Goal: Task Accomplishment & Management: Manage account settings

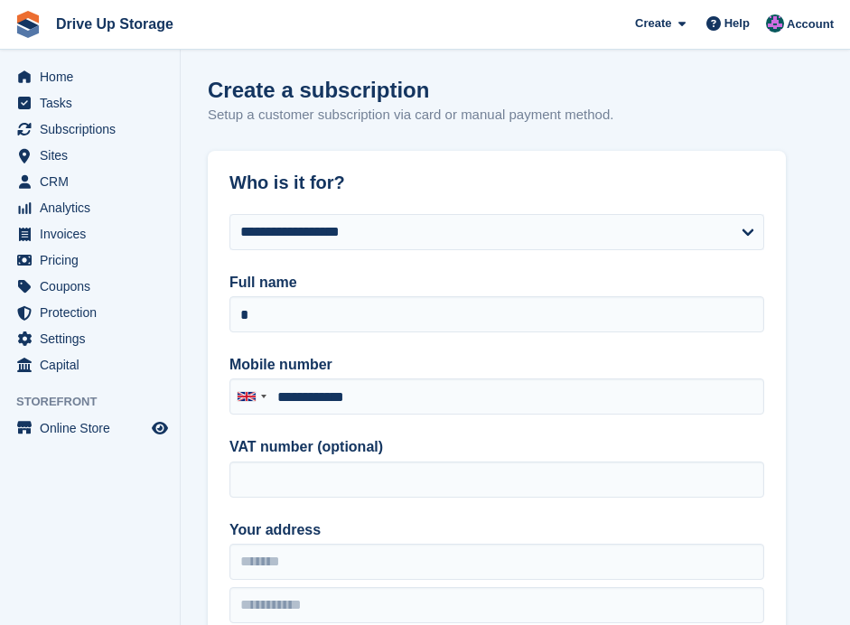
select select "****"
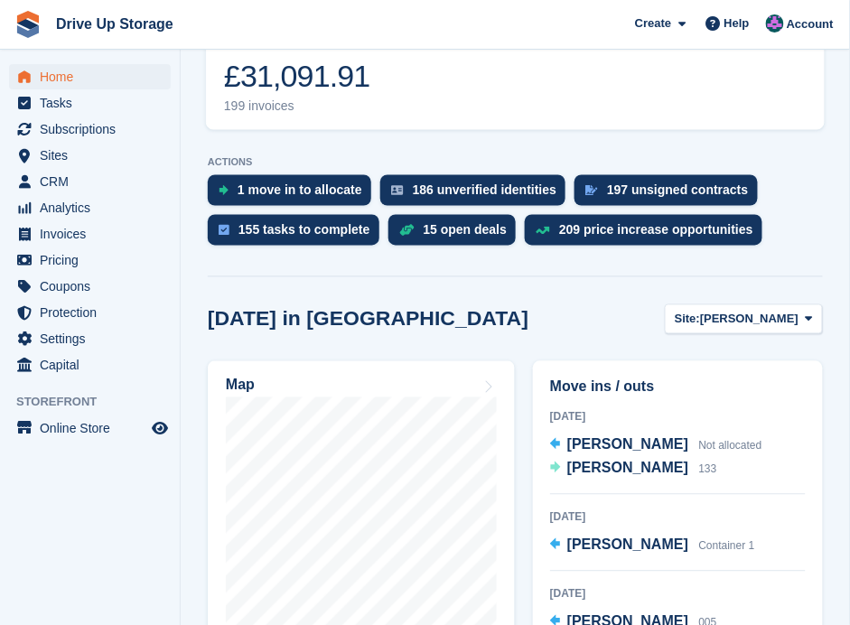
scroll to position [601, 0]
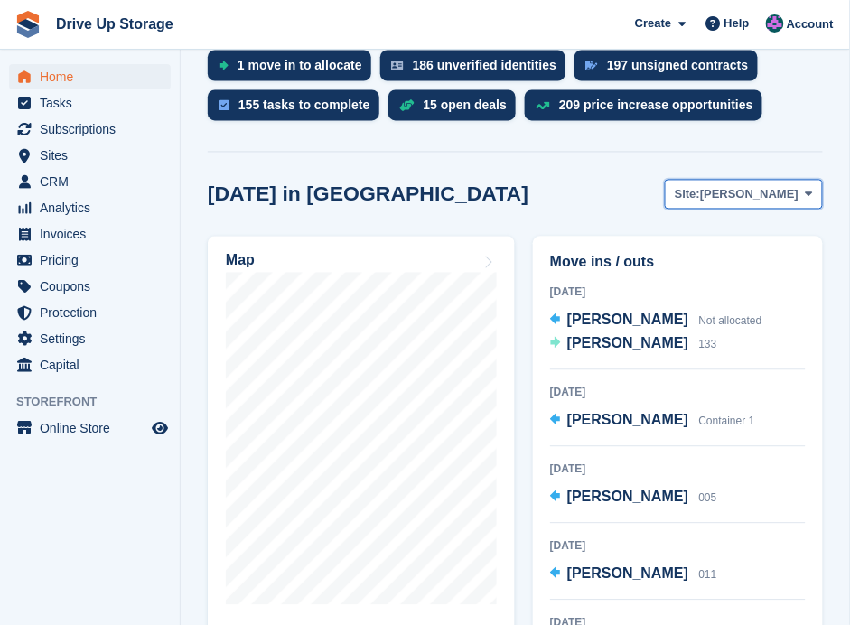
click at [811, 189] on icon at bounding box center [808, 195] width 7 height 12
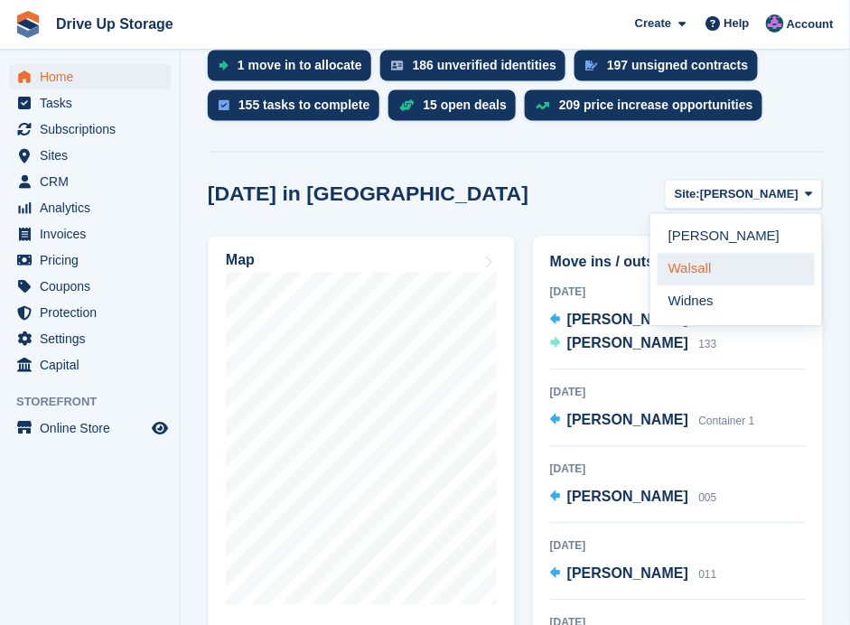
click at [726, 254] on link "Walsall" at bounding box center [735, 270] width 157 height 33
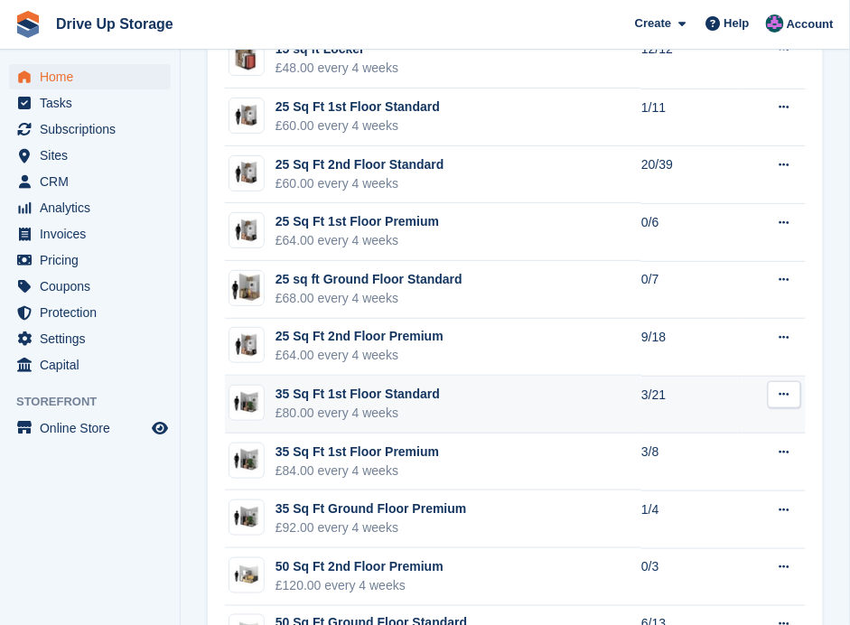
scroll to position [1384, 0]
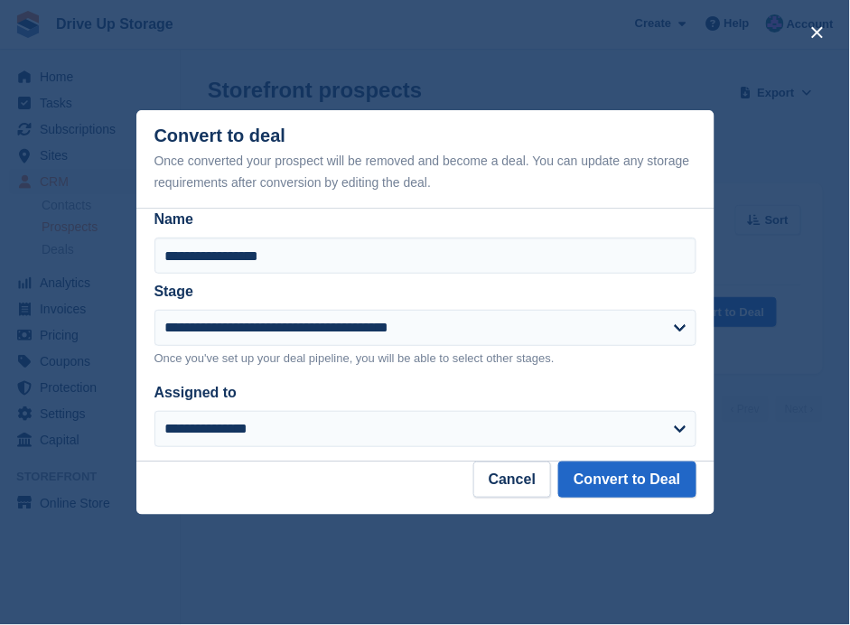
drag, startPoint x: 683, startPoint y: 430, endPoint x: 555, endPoint y: 410, distance: 128.9
click at [682, 430] on select "**********" at bounding box center [425, 429] width 542 height 36
select select "****"
click at [154, 412] on select "**********" at bounding box center [425, 429] width 542 height 36
click at [622, 482] on button "Convert to Deal" at bounding box center [626, 479] width 137 height 36
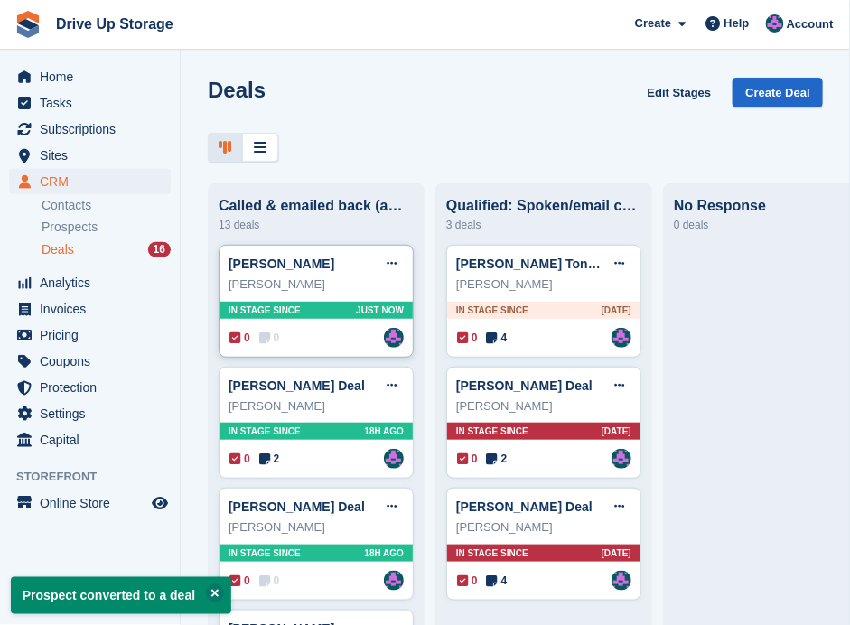
click at [322, 340] on div "0 0 Assigned to [PERSON_NAME]" at bounding box center [316, 338] width 174 height 20
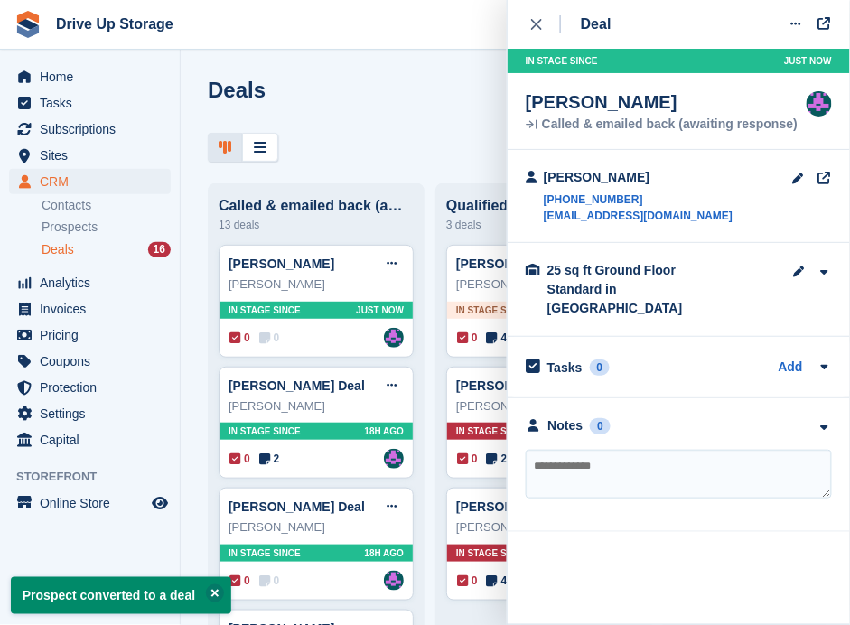
click at [628, 450] on textarea at bounding box center [679, 474] width 306 height 49
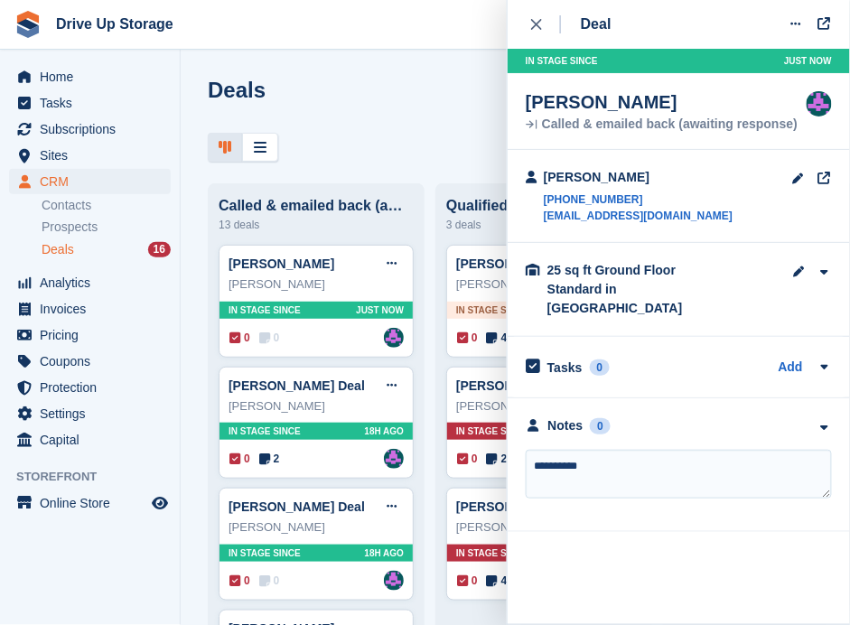
type textarea "**********"
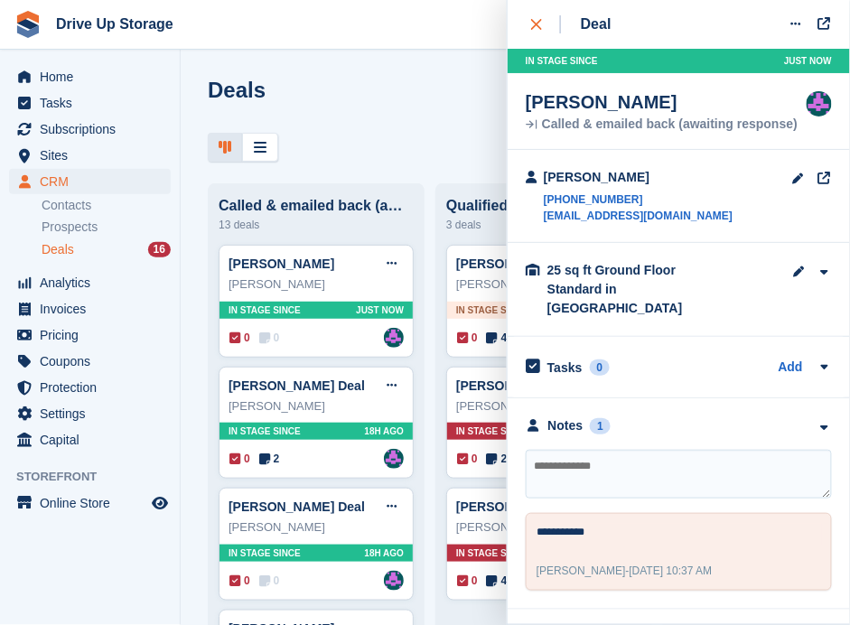
click at [546, 19] on div "close" at bounding box center [546, 24] width 30 height 18
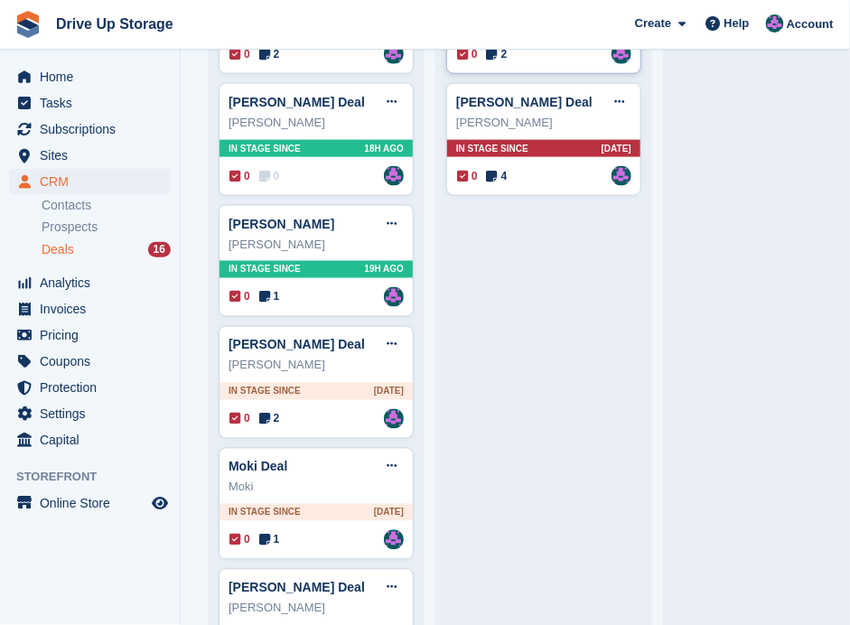
scroll to position [240, 0]
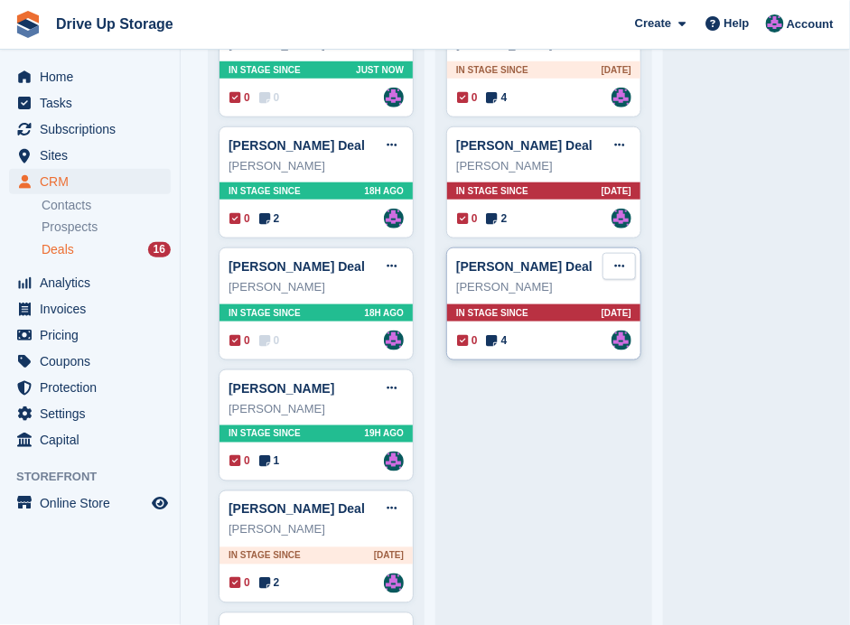
click at [620, 260] on icon at bounding box center [619, 266] width 10 height 12
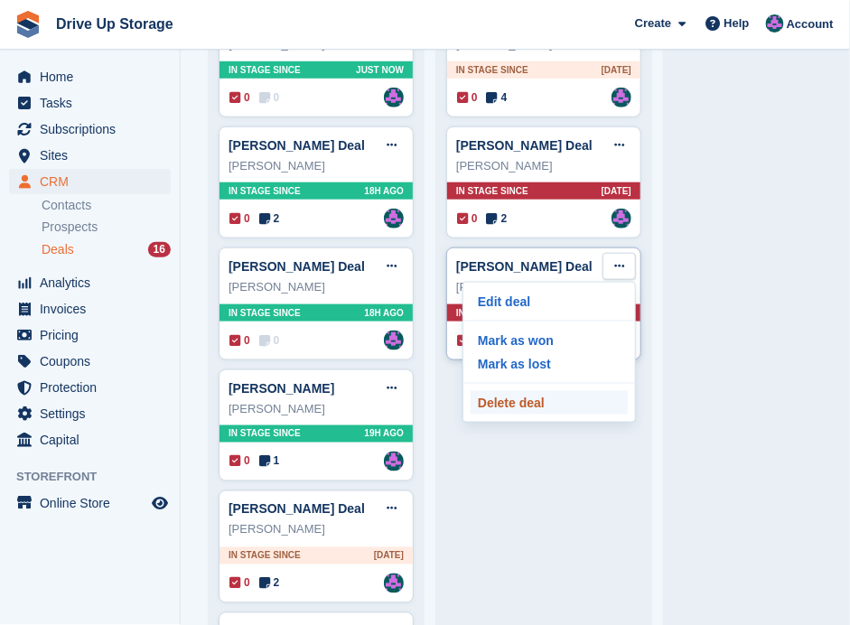
click at [518, 404] on p "Delete deal" at bounding box center [548, 402] width 157 height 23
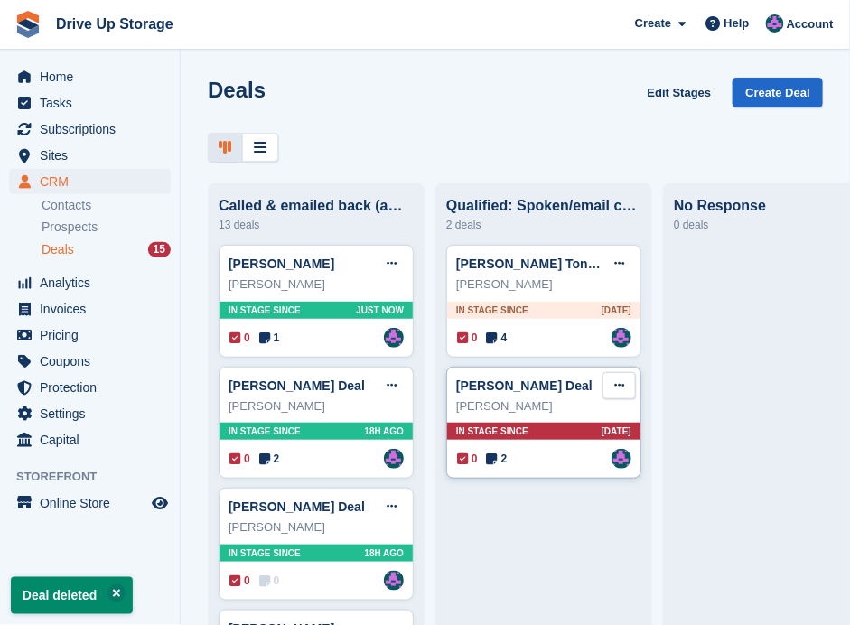
click at [618, 380] on icon at bounding box center [619, 385] width 10 height 12
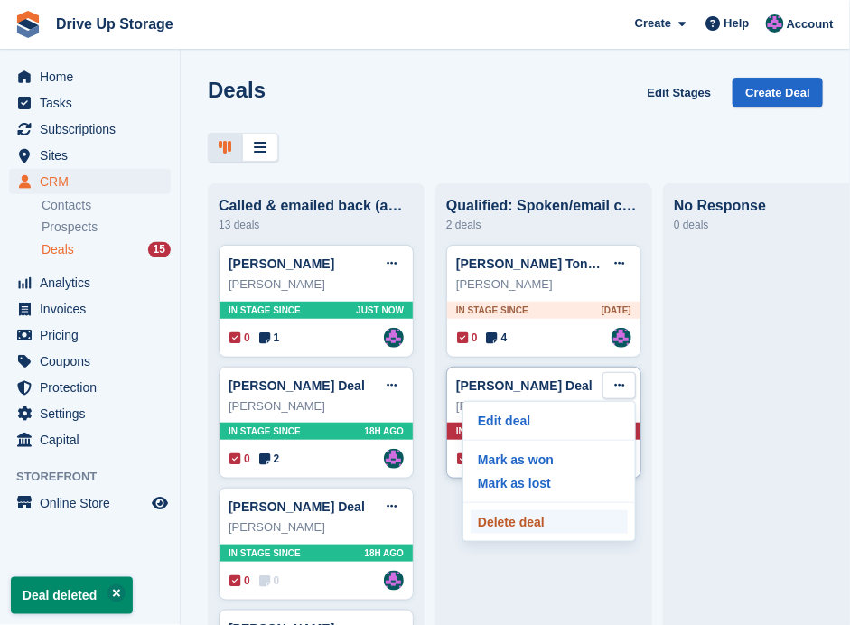
click at [494, 526] on p "Delete deal" at bounding box center [548, 521] width 157 height 23
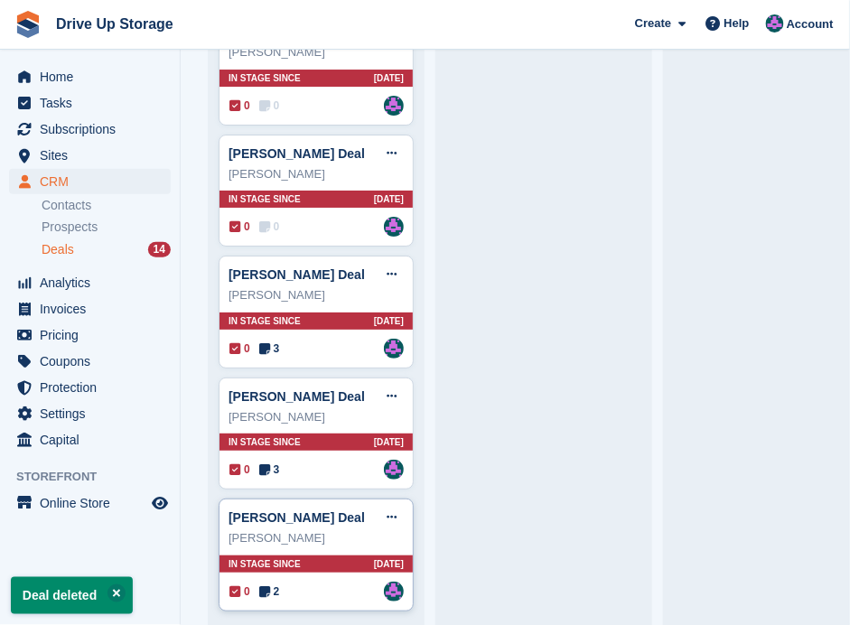
scroll to position [1205, 0]
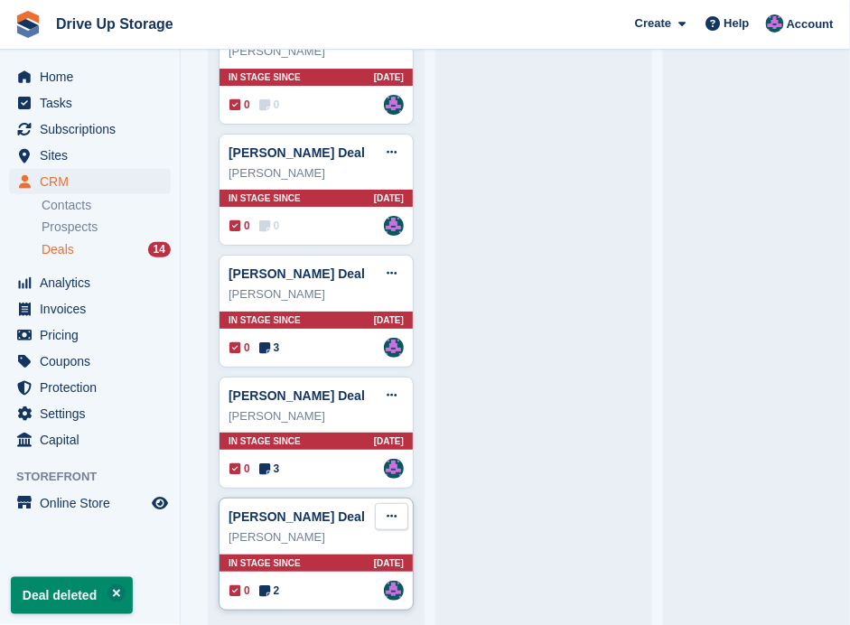
click at [393, 510] on icon at bounding box center [391, 516] width 10 height 12
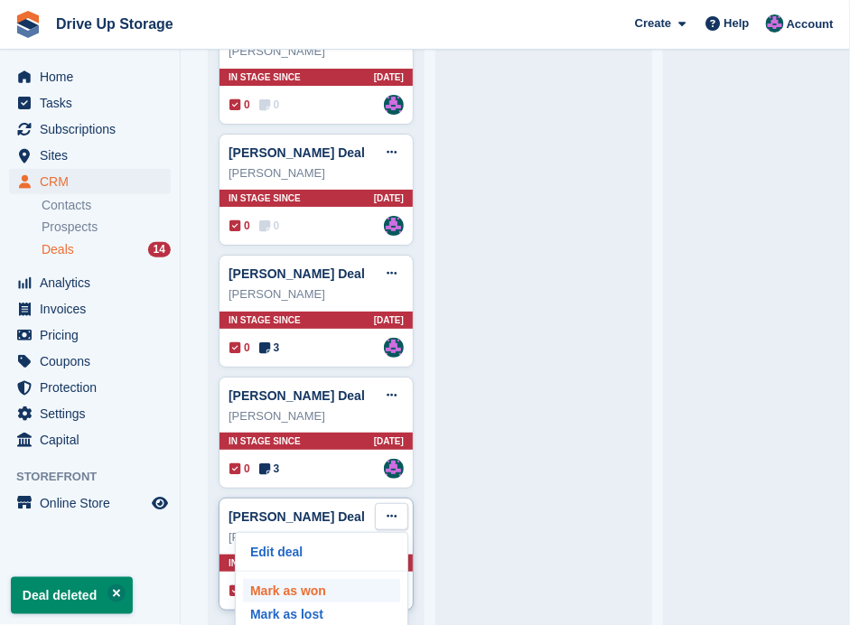
scroll to position [38, 0]
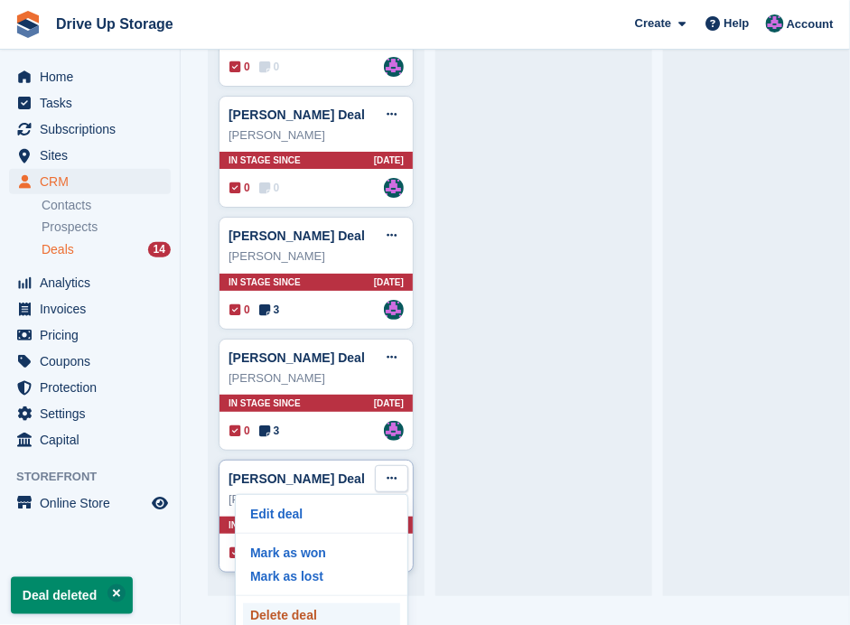
click at [311, 603] on p "Delete deal" at bounding box center [321, 614] width 157 height 23
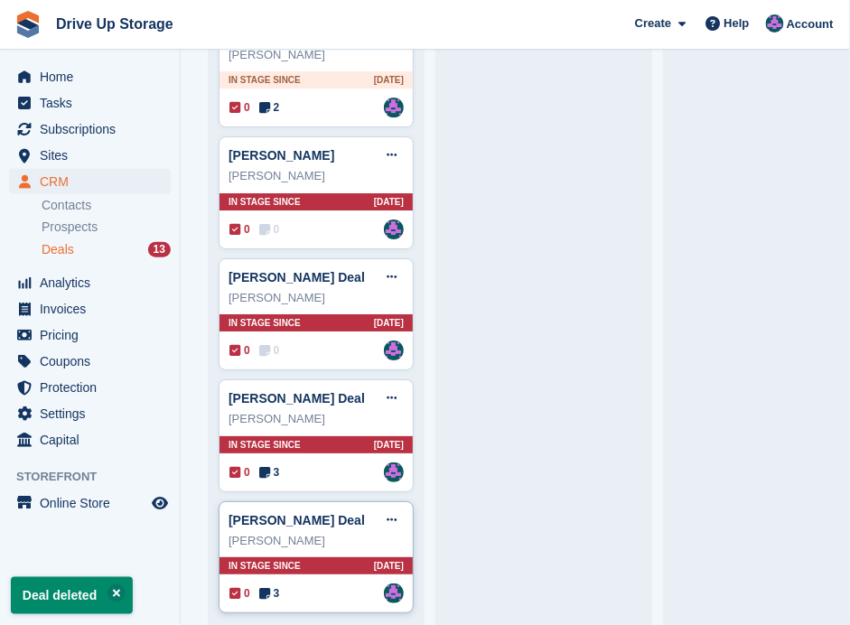
scroll to position [1085, 0]
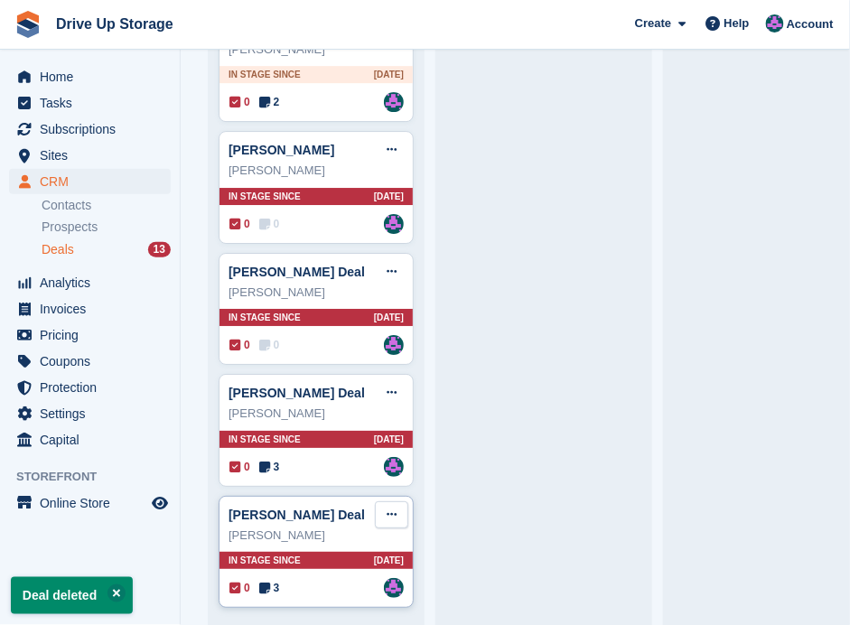
click at [398, 501] on button at bounding box center [391, 514] width 33 height 27
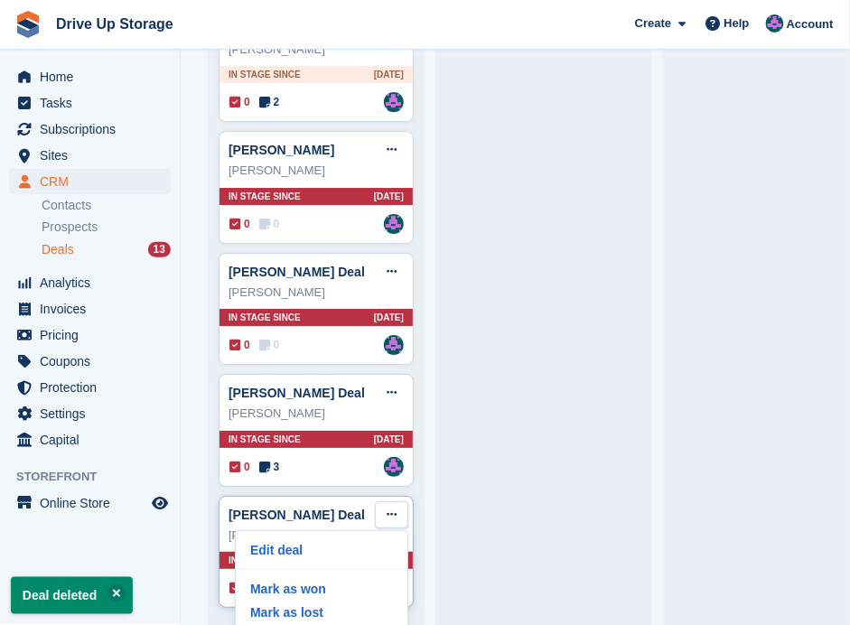
click at [375, 501] on button at bounding box center [391, 514] width 33 height 27
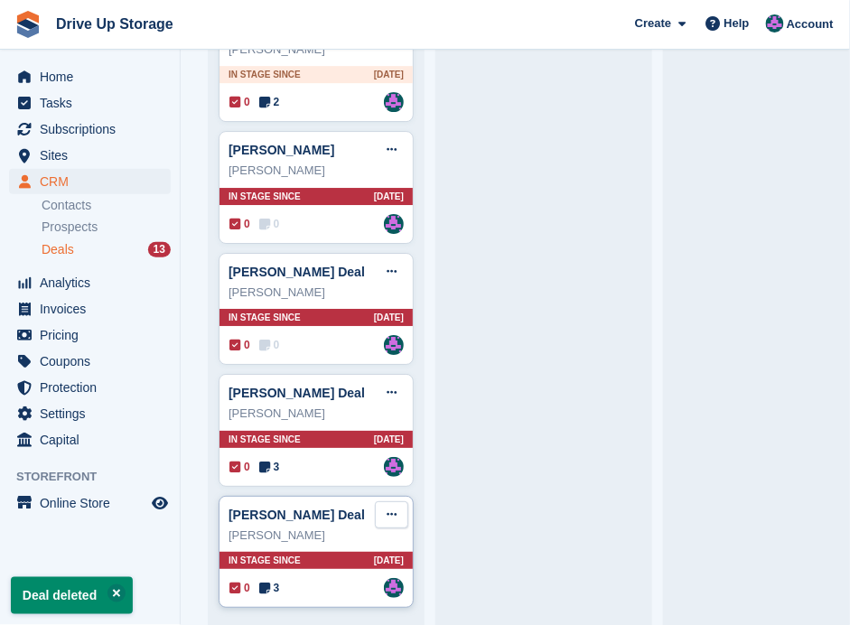
click at [395, 501] on button at bounding box center [391, 514] width 33 height 27
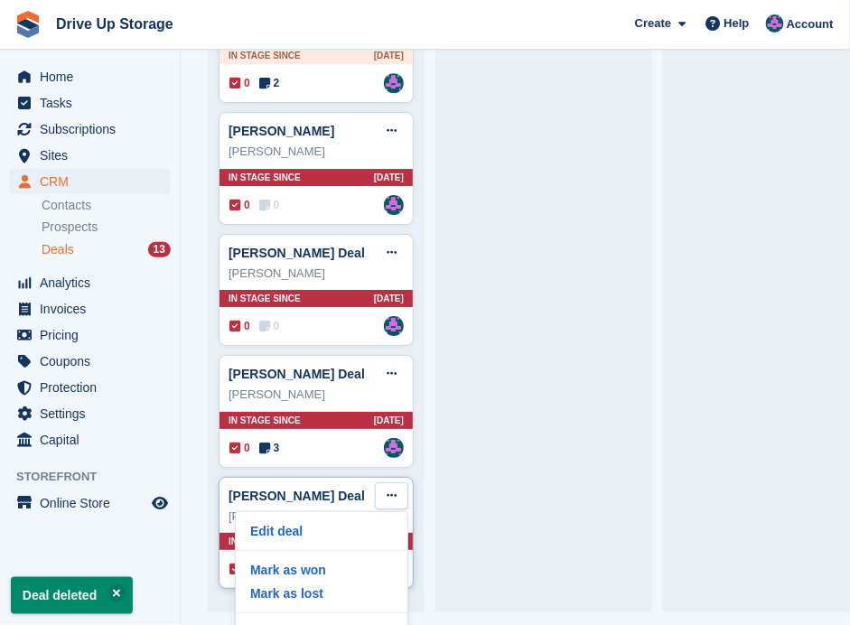
scroll to position [38, 0]
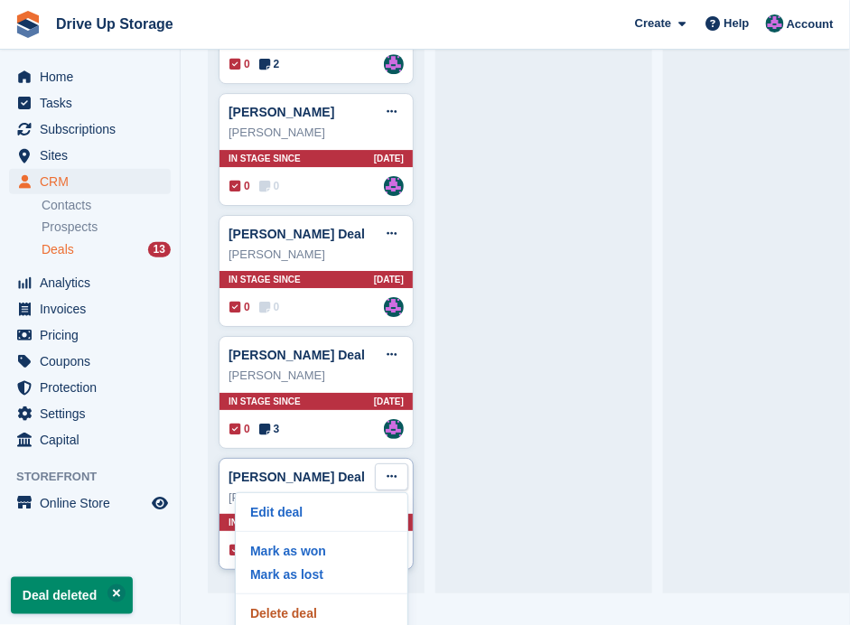
click at [309, 601] on p "Delete deal" at bounding box center [321, 612] width 157 height 23
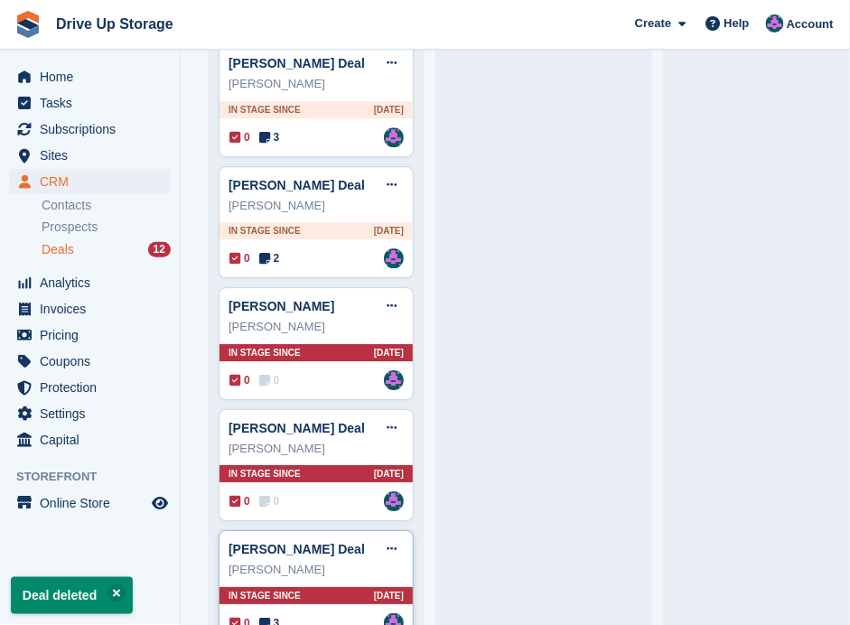
scroll to position [965, 0]
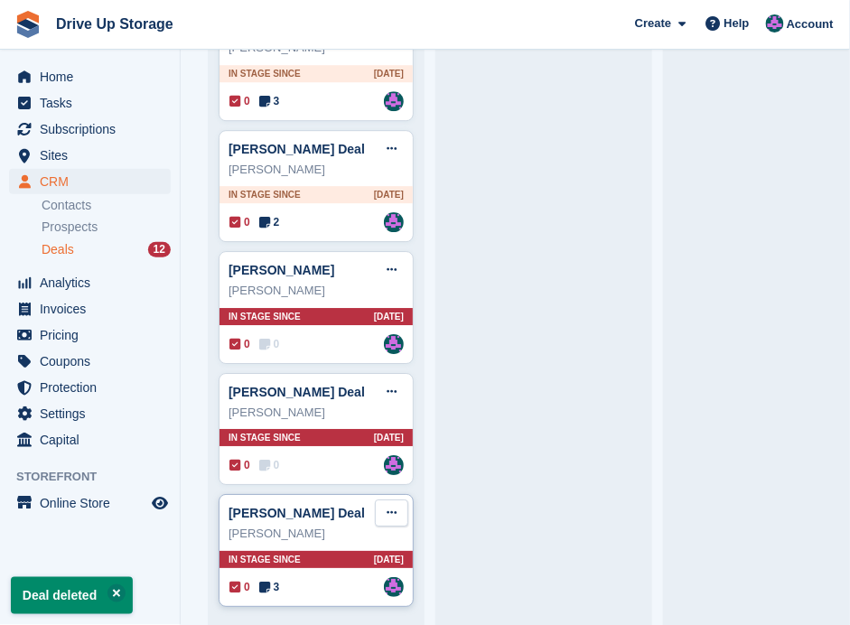
click at [390, 507] on icon at bounding box center [391, 513] width 10 height 12
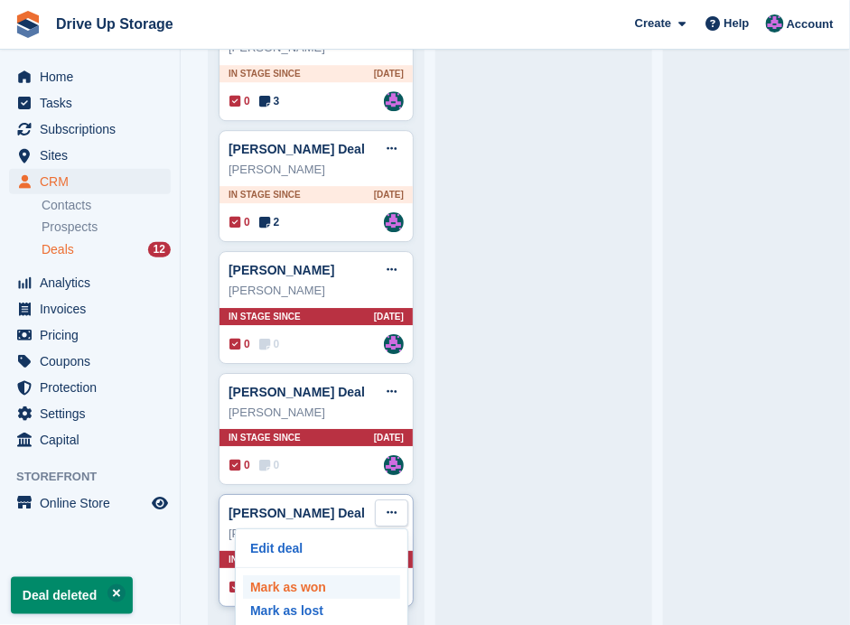
scroll to position [38, 0]
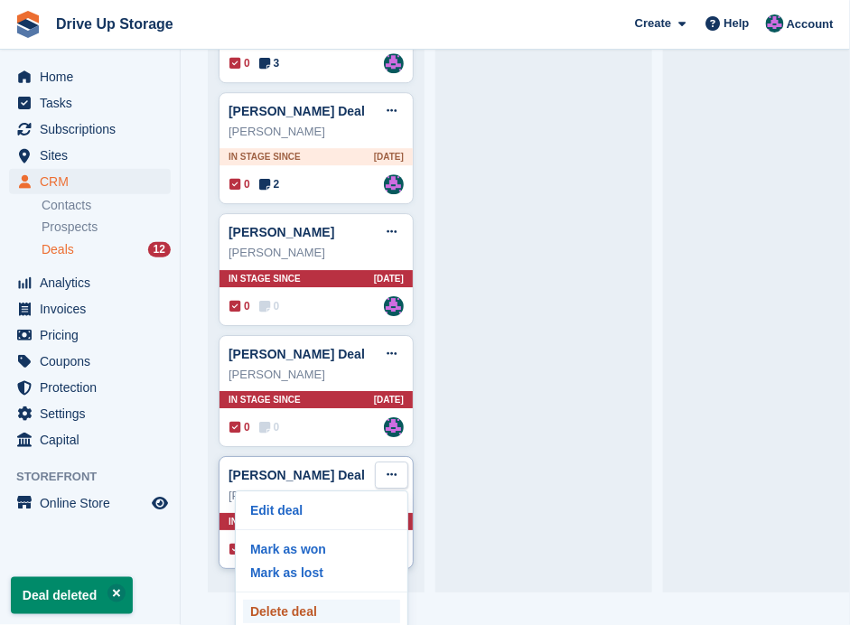
click at [321, 600] on p "Delete deal" at bounding box center [321, 611] width 157 height 23
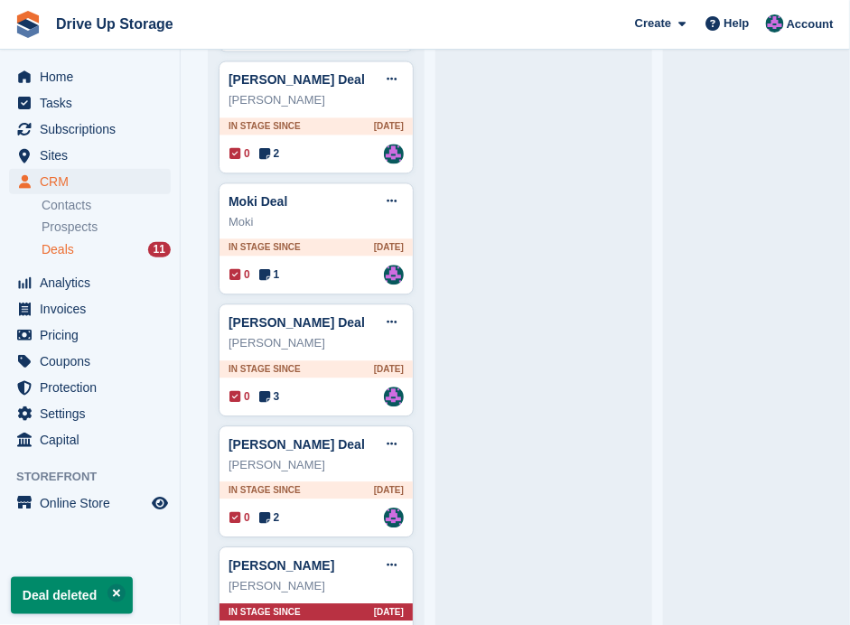
scroll to position [845, 0]
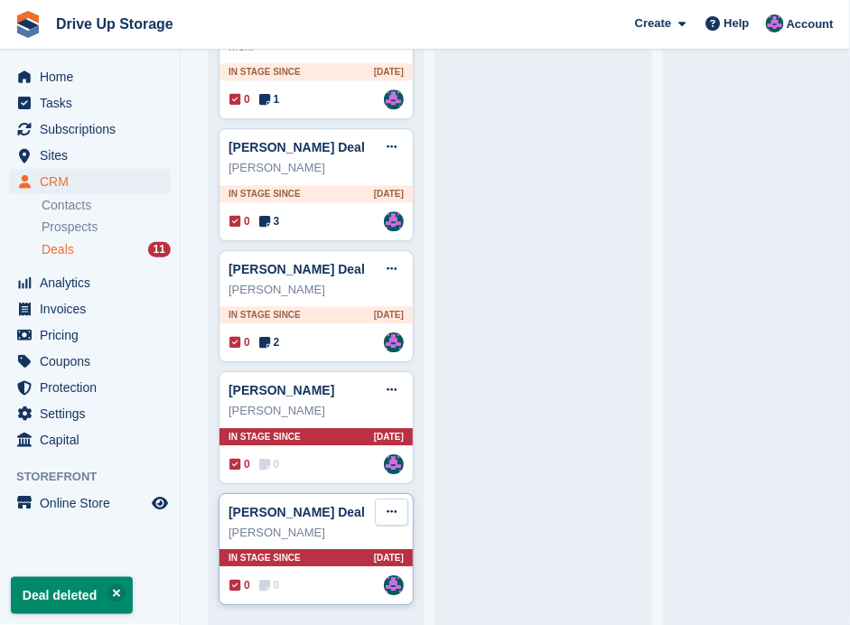
click at [381, 499] on button at bounding box center [391, 511] width 33 height 27
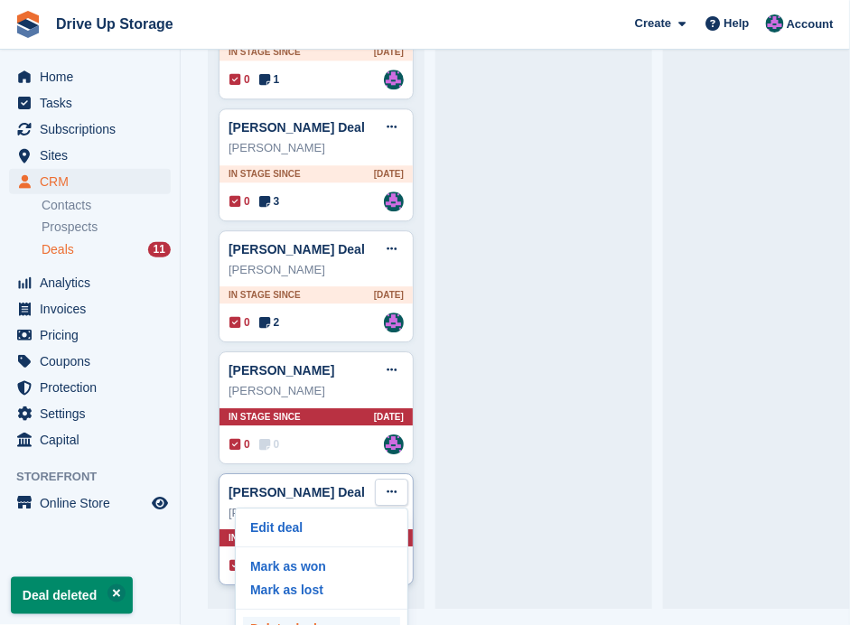
scroll to position [38, 0]
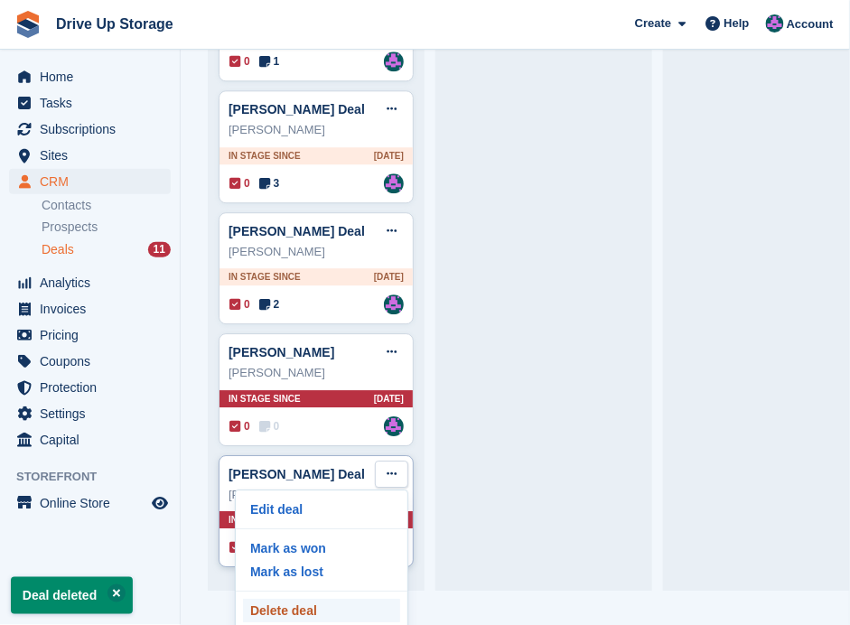
click at [325, 599] on p "Delete deal" at bounding box center [321, 610] width 157 height 23
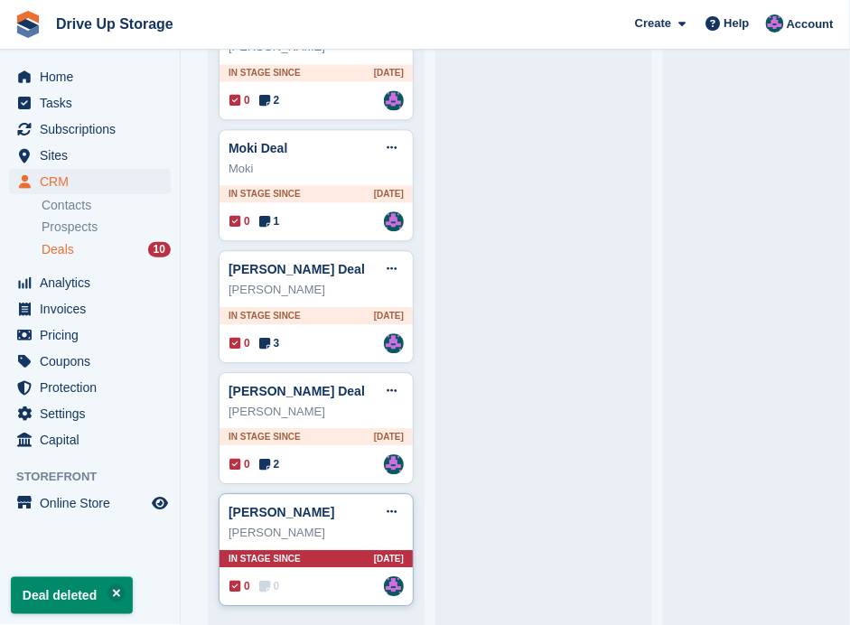
scroll to position [726, 0]
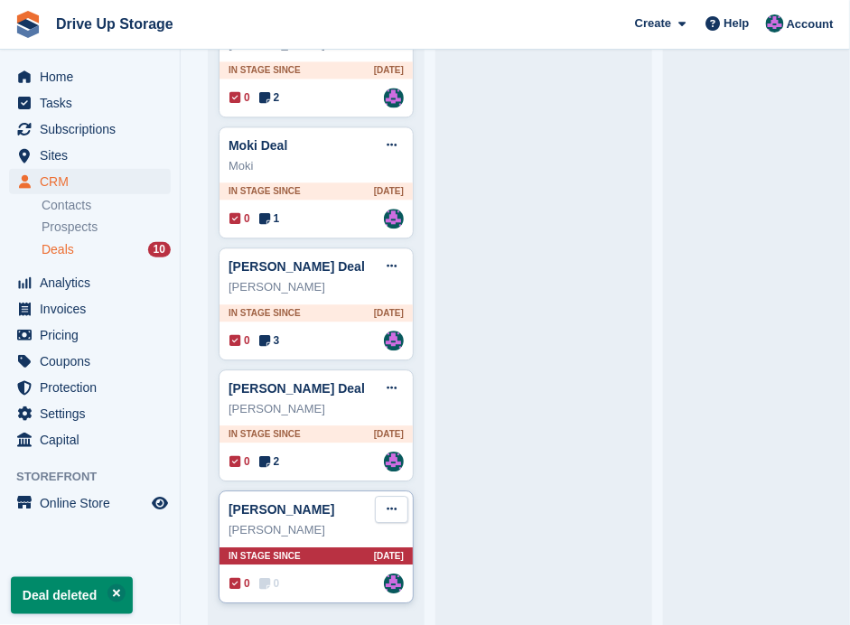
click at [389, 503] on icon at bounding box center [391, 509] width 10 height 12
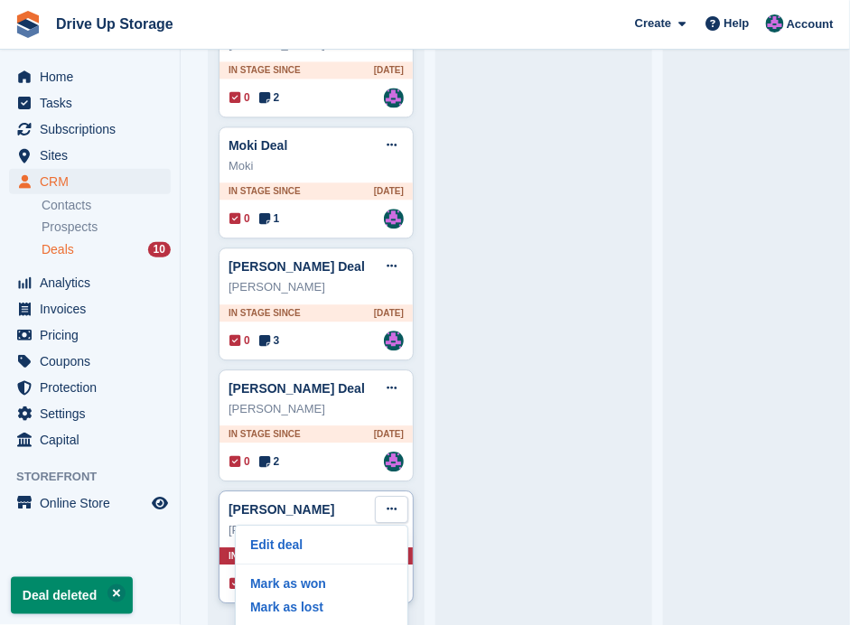
scroll to position [38, 0]
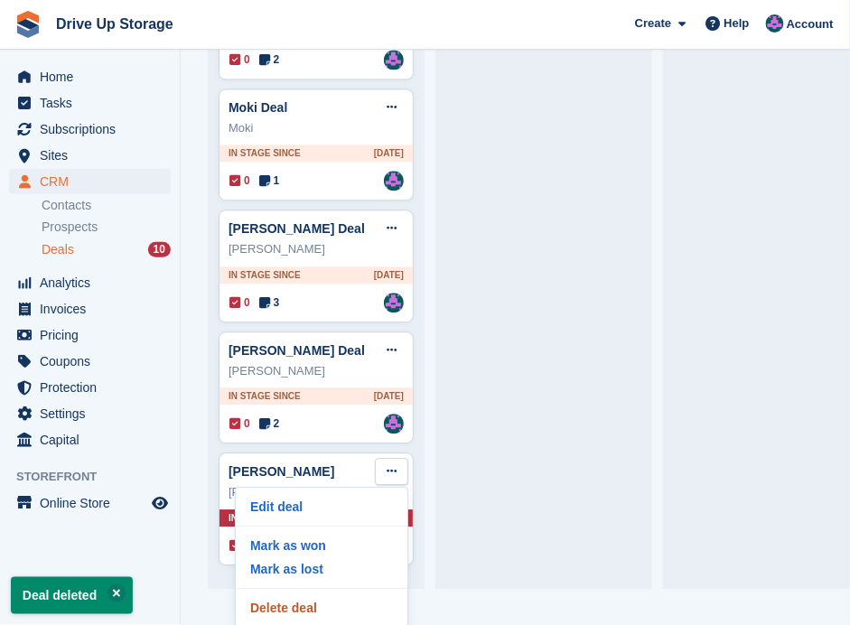
click at [327, 596] on p "Delete deal" at bounding box center [321, 607] width 157 height 23
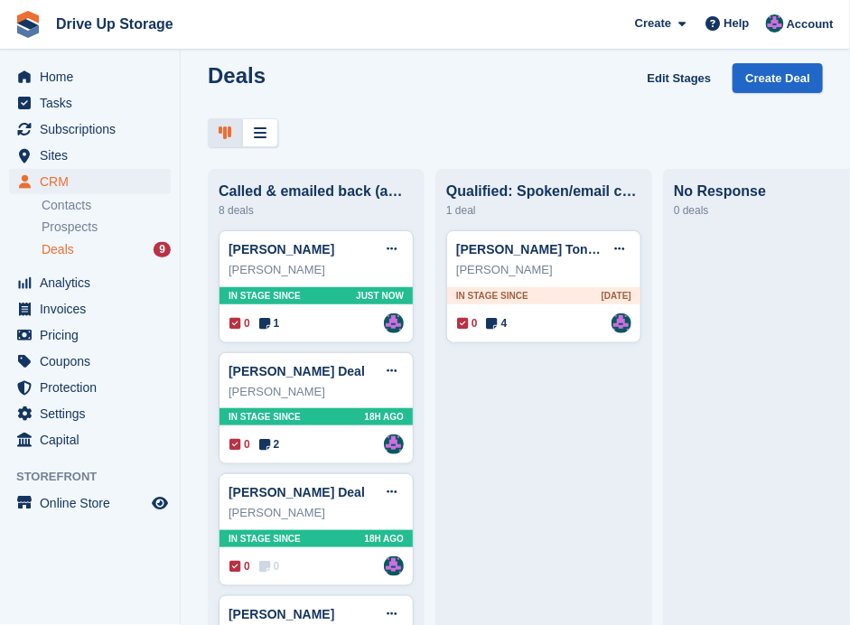
scroll to position [0, 0]
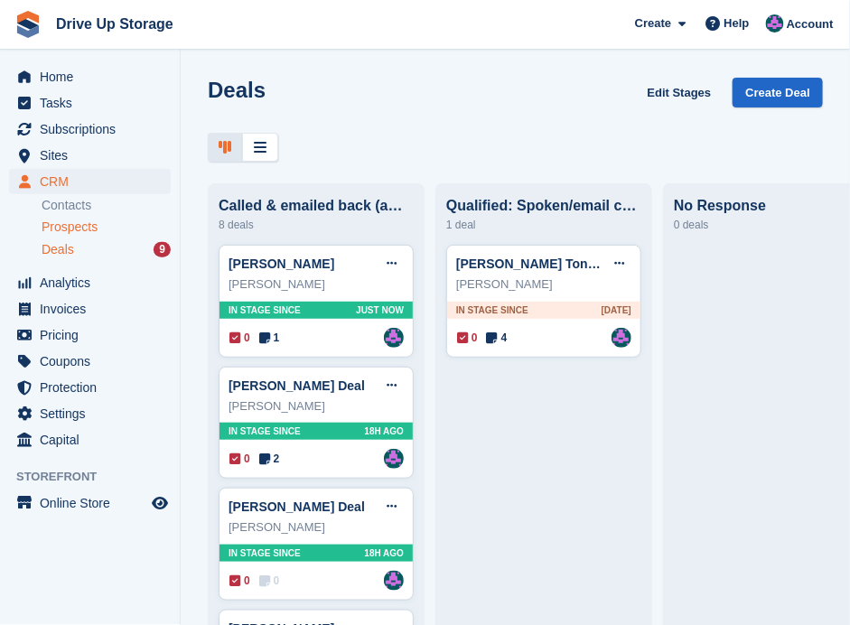
click at [63, 228] on span "Prospects" at bounding box center [70, 227] width 56 height 17
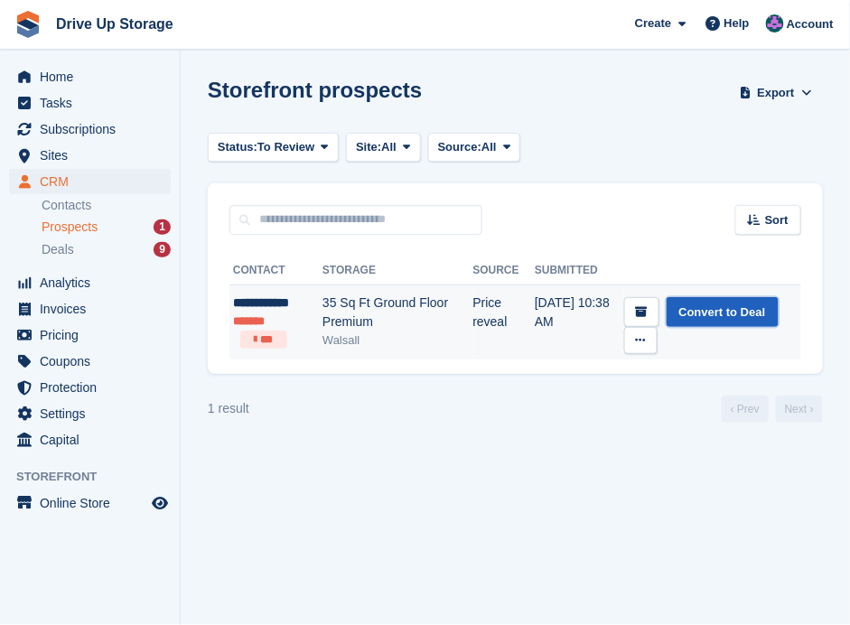
click at [727, 312] on link "Convert to Deal" at bounding box center [722, 312] width 112 height 30
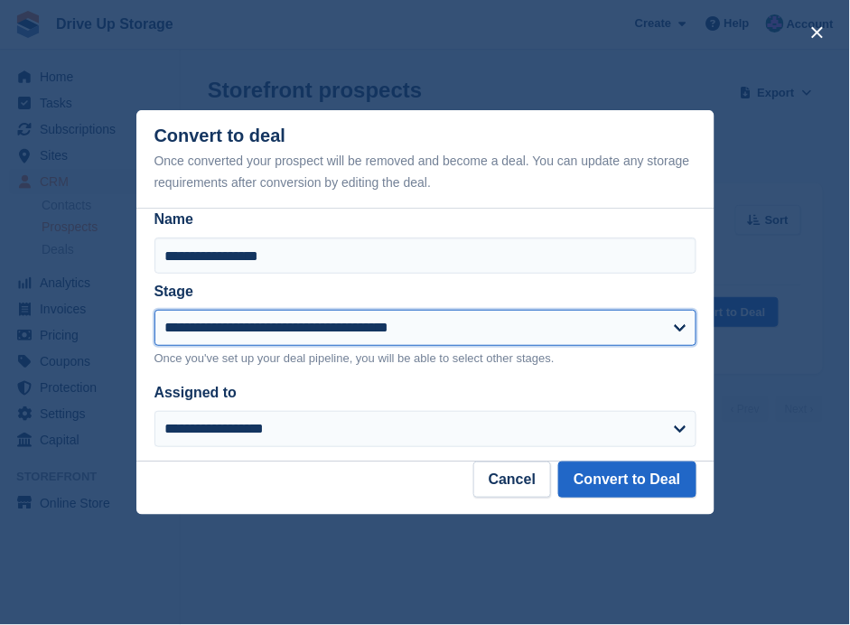
click at [677, 330] on select "**********" at bounding box center [425, 328] width 542 height 36
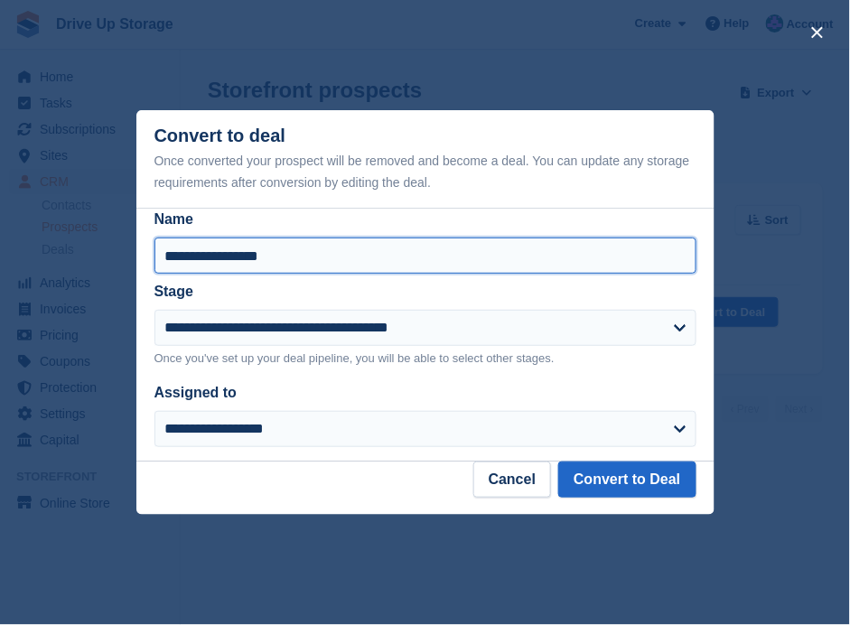
drag, startPoint x: 569, startPoint y: 275, endPoint x: 561, endPoint y: 282, distance: 10.9
click at [570, 274] on input "**********" at bounding box center [425, 255] width 542 height 36
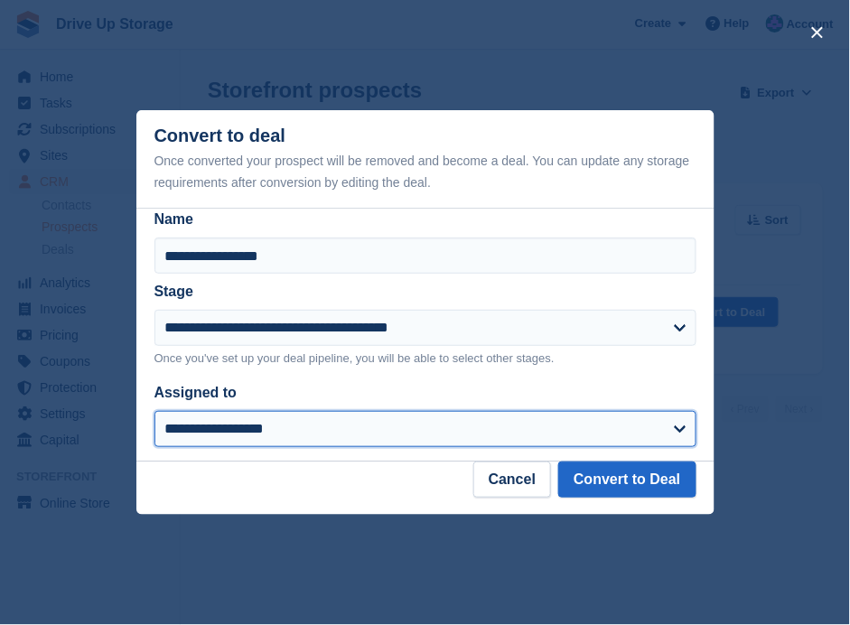
drag, startPoint x: 680, startPoint y: 417, endPoint x: 656, endPoint y: 418, distance: 23.5
click at [678, 417] on select "**********" at bounding box center [425, 429] width 542 height 36
select select "****"
click at [154, 412] on select "**********" at bounding box center [425, 429] width 542 height 36
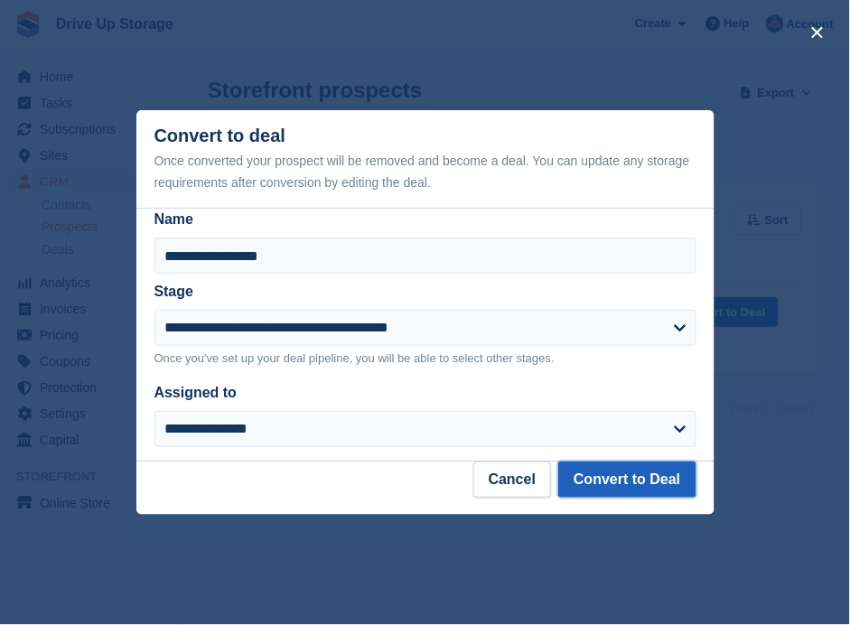
click at [609, 489] on button "Convert to Deal" at bounding box center [626, 479] width 137 height 36
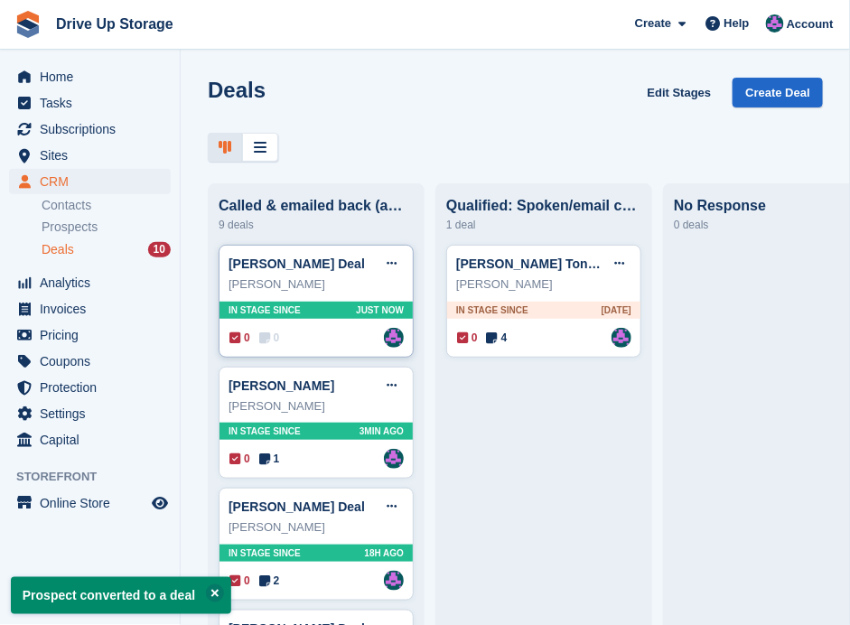
click at [311, 336] on div "0 0 Assigned to [PERSON_NAME]" at bounding box center [316, 338] width 174 height 20
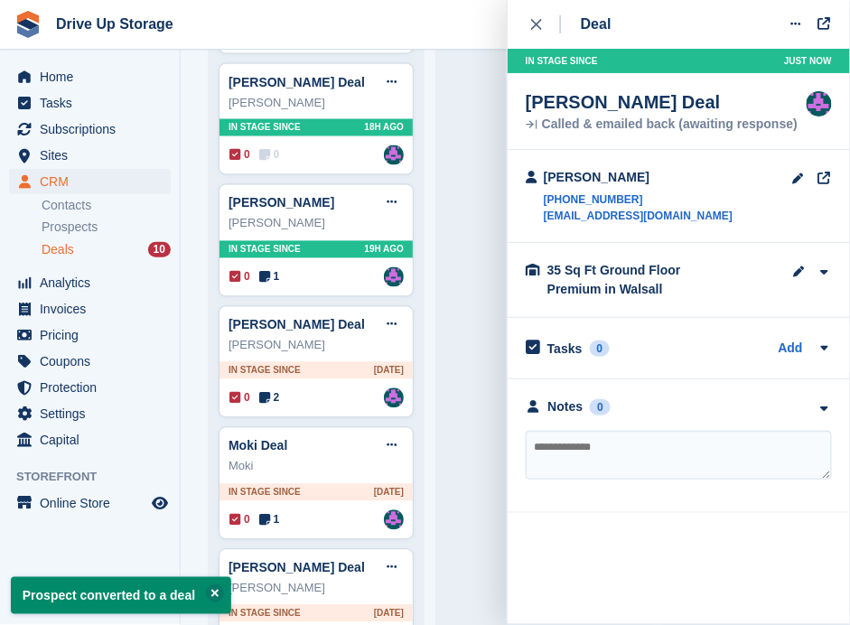
scroll to position [726, 0]
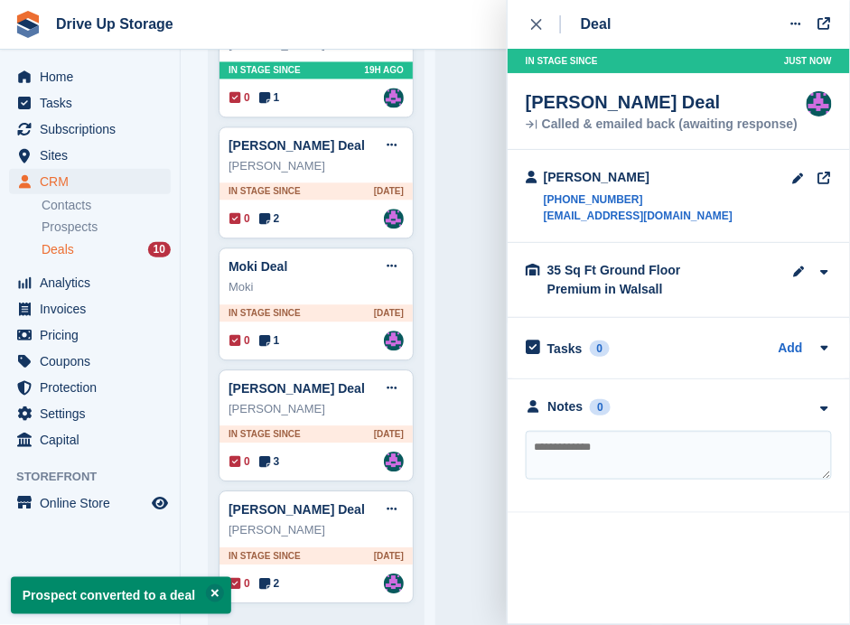
click at [635, 468] on textarea at bounding box center [679, 455] width 306 height 49
type textarea "**********"
